Goal: Task Accomplishment & Management: Manage account settings

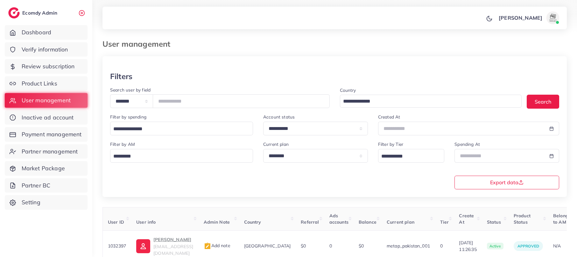
scroll to position [50, 0]
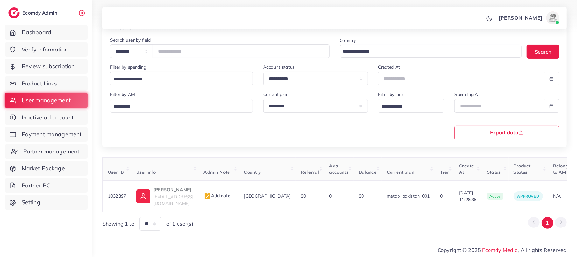
click at [56, 152] on span "Partner management" at bounding box center [51, 152] width 56 height 8
click at [68, 151] on span "Partner management" at bounding box center [51, 152] width 56 height 8
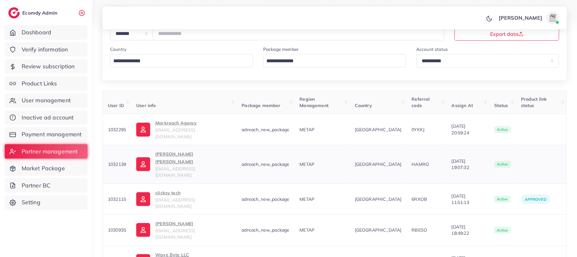
scroll to position [42, 0]
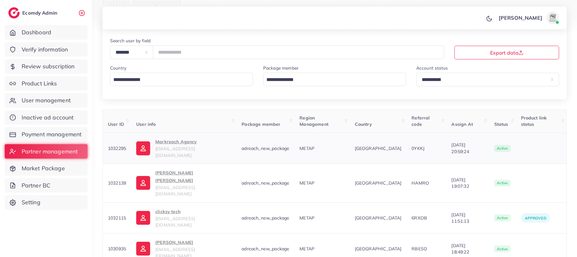
click at [158, 145] on p "Markreach Agency" at bounding box center [193, 142] width 76 height 8
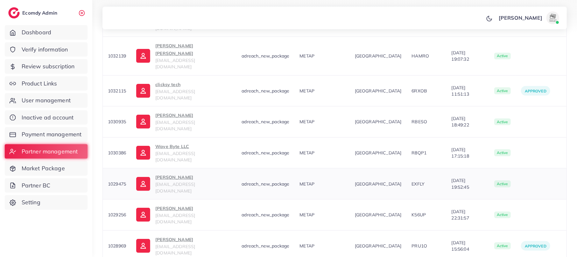
scroll to position [213, 0]
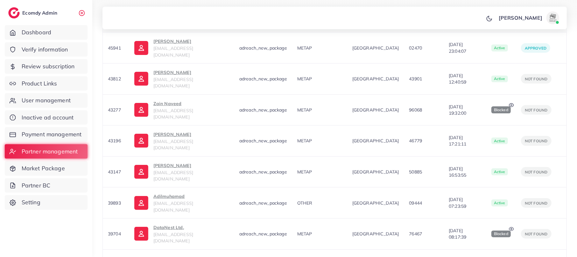
scroll to position [121, 0]
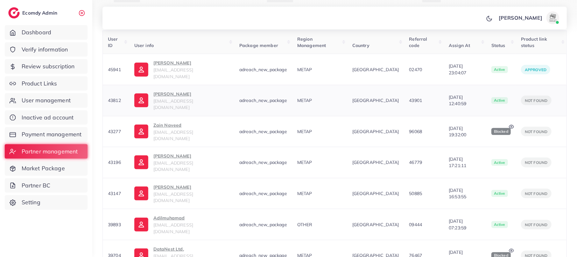
click at [170, 90] on p "Syed Usman Ali" at bounding box center [191, 94] width 76 height 8
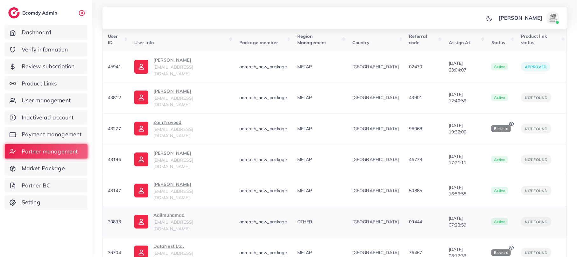
scroll to position [206, 0]
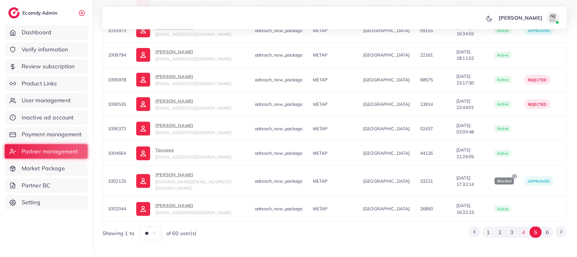
click at [521, 227] on button "4" at bounding box center [524, 233] width 12 height 12
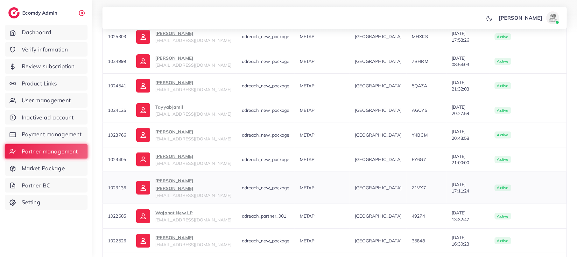
scroll to position [164, 0]
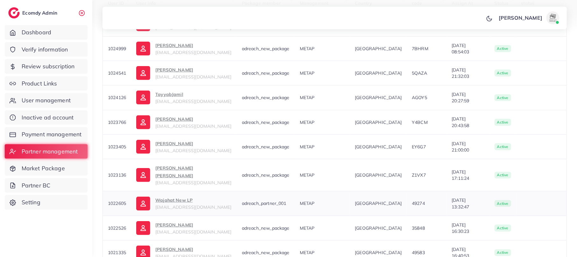
click at [174, 197] on p "Wajahat New LP" at bounding box center [193, 201] width 76 height 8
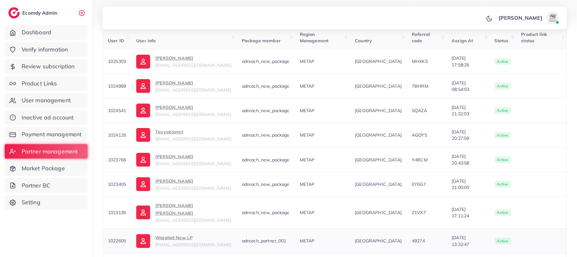
scroll to position [79, 0]
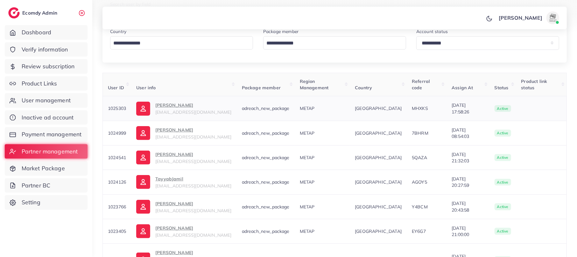
click at [177, 103] on p "Muhammad Husnain" at bounding box center [193, 106] width 76 height 8
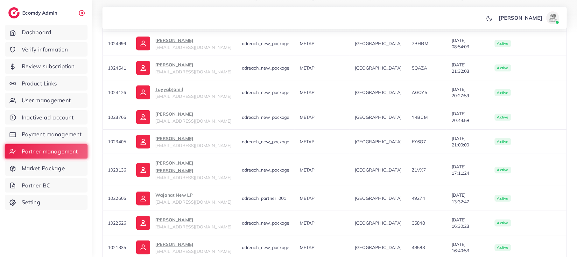
scroll to position [170, 0]
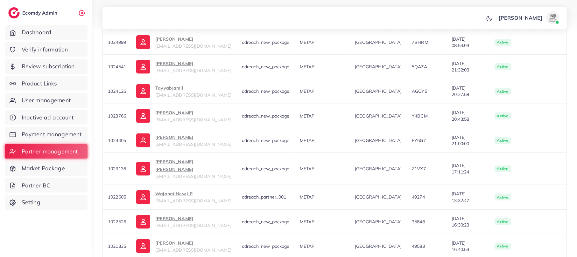
click at [567, 50] on div "**********" at bounding box center [334, 59] width 485 height 458
click at [188, 190] on p "Wajahat New LP" at bounding box center [193, 194] width 76 height 8
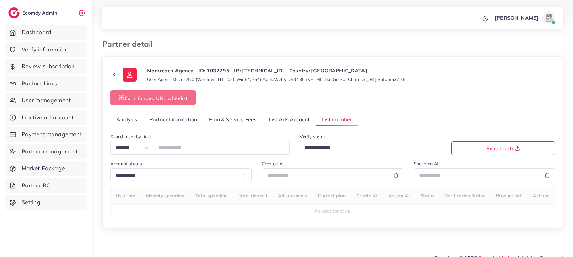
select select "**"
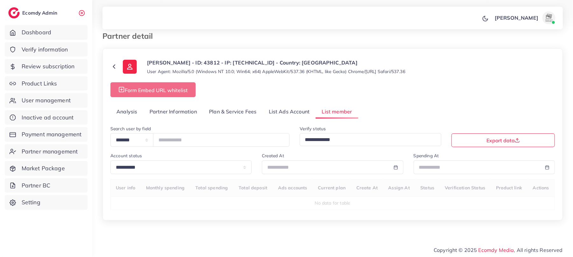
scroll to position [11, 0]
select select "**"
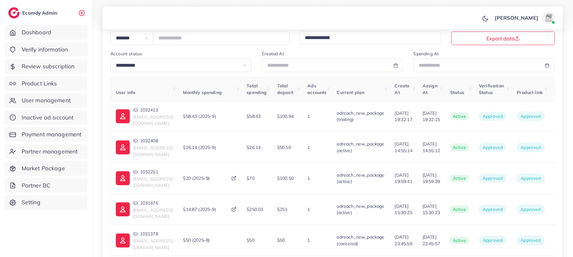
scroll to position [170, 0]
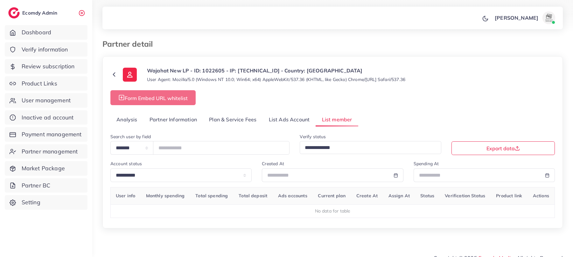
select select "**"
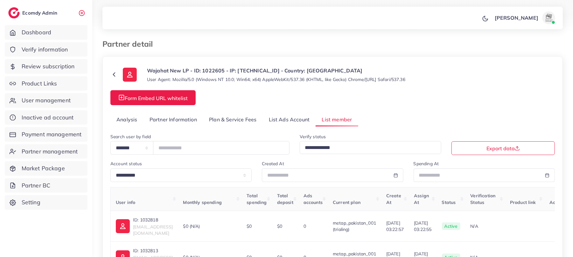
click at [129, 122] on link "Analysis" at bounding box center [126, 120] width 33 height 14
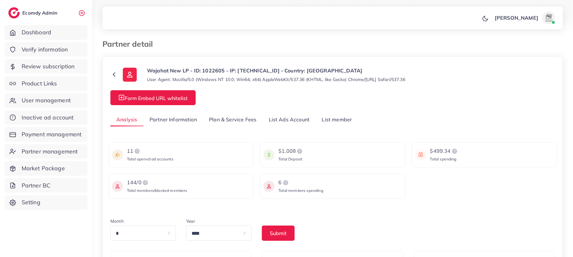
click at [160, 123] on link "Partner Information" at bounding box center [174, 120] width 60 height 14
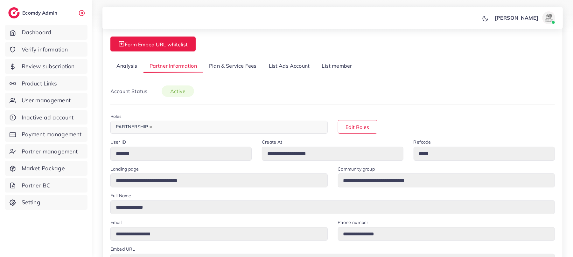
scroll to position [40, 0]
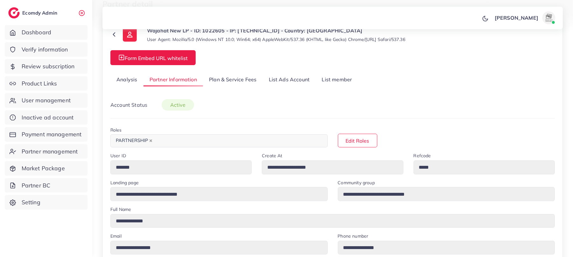
click at [249, 81] on link "Plan & Service Fees" at bounding box center [233, 80] width 60 height 14
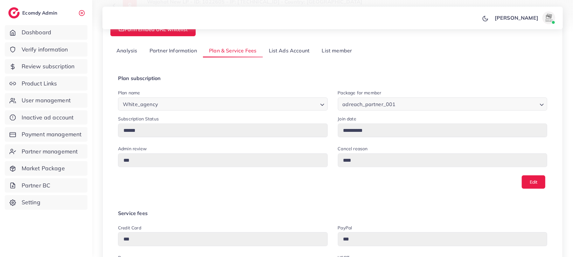
scroll to position [83, 0]
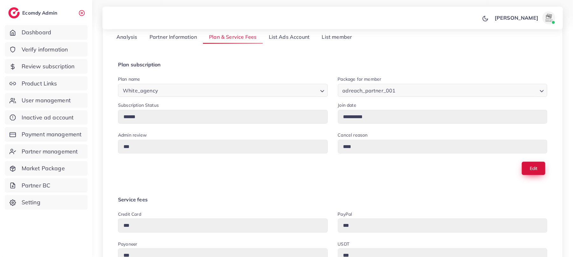
click at [539, 175] on button "Edit" at bounding box center [534, 168] width 24 height 13
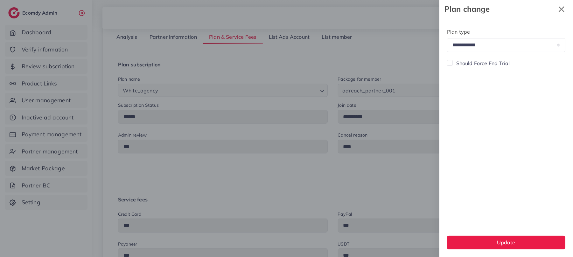
click at [567, 12] on icon "x" at bounding box center [561, 9] width 13 height 13
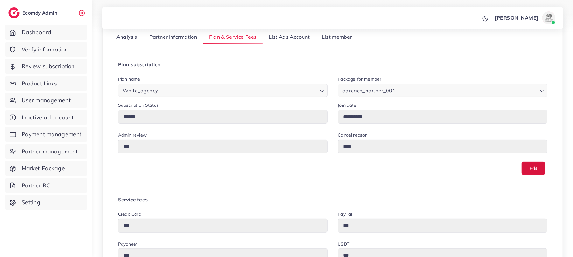
click at [326, 94] on div "Loading..." at bounding box center [322, 89] width 9 height 11
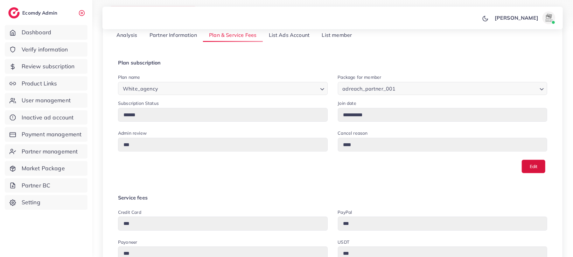
scroll to position [42, 0]
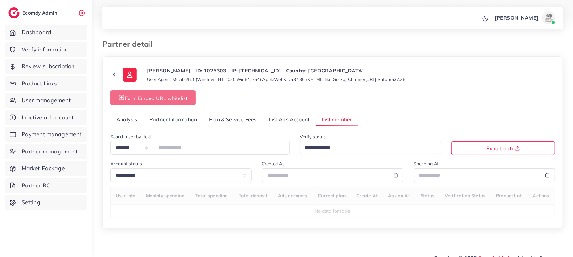
click at [175, 122] on link "Partner Information" at bounding box center [174, 120] width 60 height 14
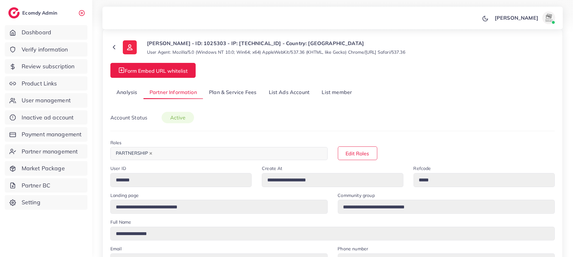
scroll to position [42, 0]
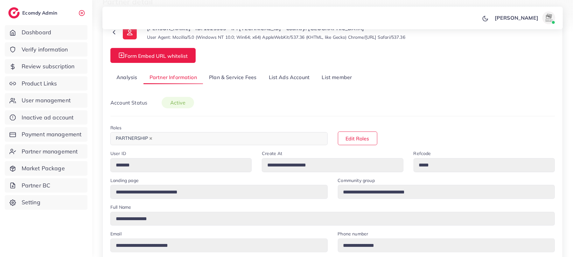
click at [214, 78] on link "Plan & Service Fees" at bounding box center [233, 78] width 60 height 14
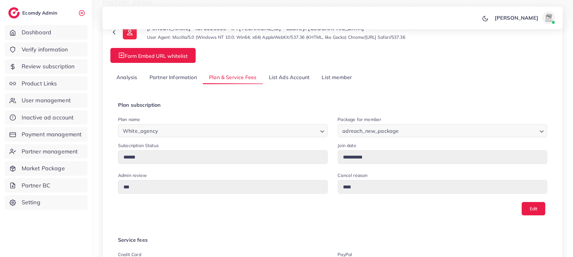
scroll to position [0, 0]
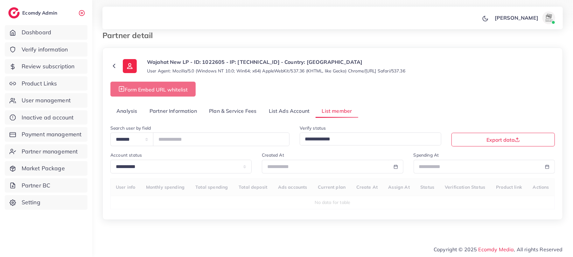
select select "**"
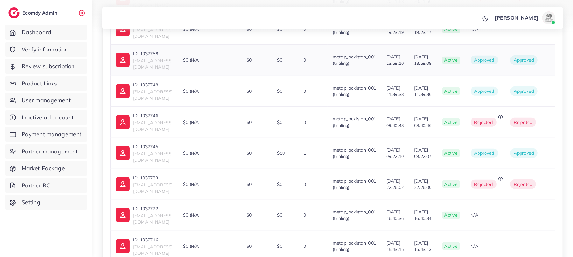
scroll to position [528, 0]
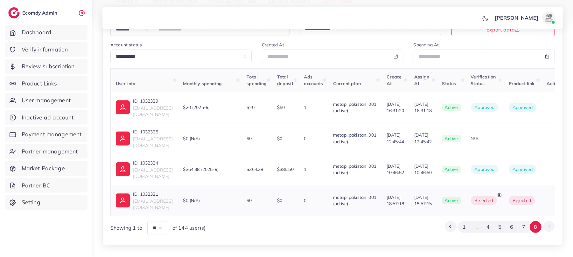
scroll to position [129, 0]
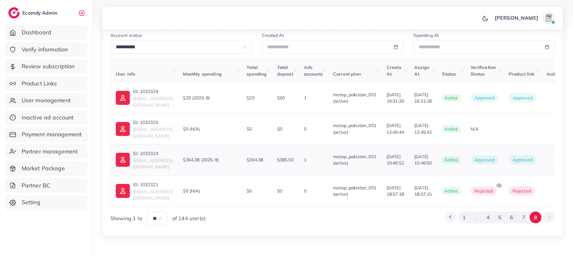
click at [157, 150] on p "ID: 1032324" at bounding box center [153, 154] width 40 height 8
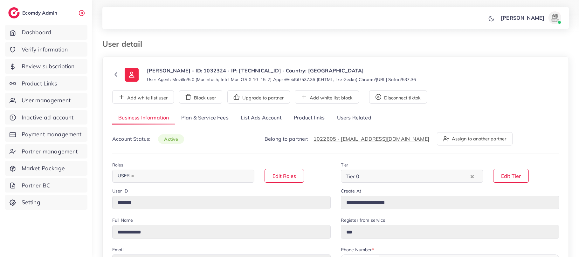
select select "********"
click at [210, 115] on link "Plan & Service Fees" at bounding box center [205, 118] width 60 height 14
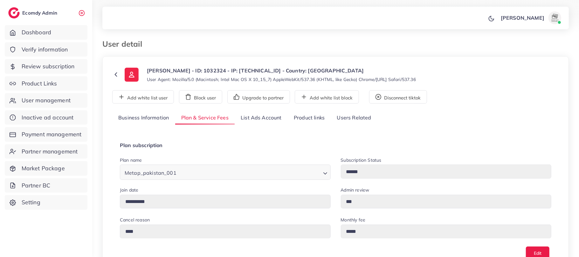
click at [325, 172] on icon "Search for option" at bounding box center [325, 174] width 6 height 6
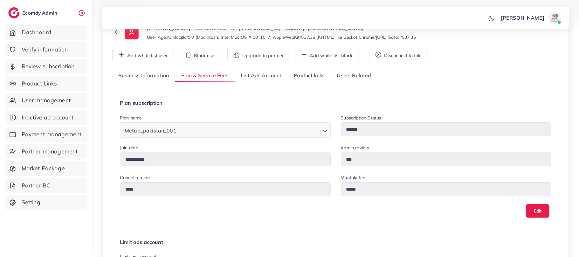
click at [316, 146] on div "Join date" at bounding box center [225, 149] width 211 height 8
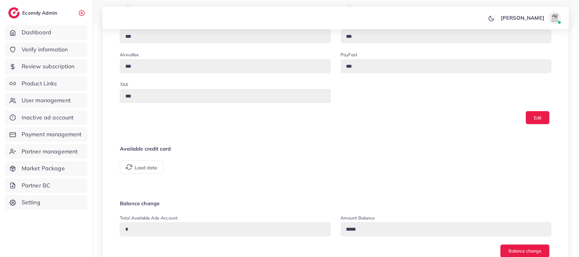
scroll to position [441, 0]
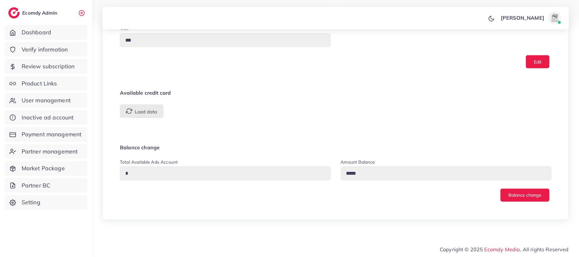
click at [155, 114] on span "Load data" at bounding box center [141, 111] width 31 height 6
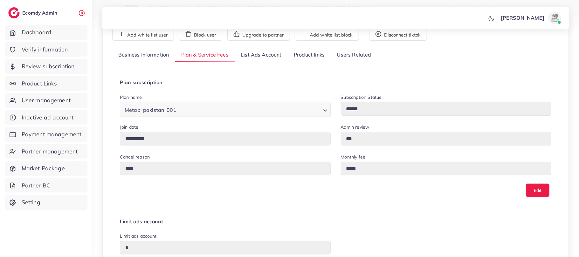
scroll to position [17, 0]
